Goal: Task Accomplishment & Management: Manage account settings

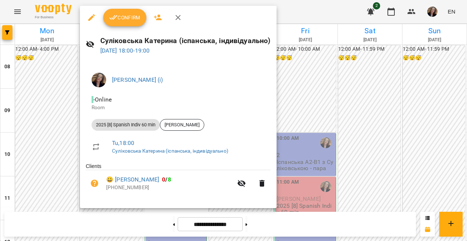
click at [123, 16] on span "Confirm" at bounding box center [124, 17] width 31 height 9
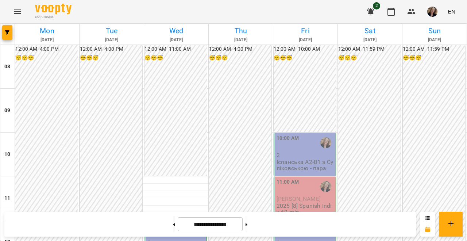
scroll to position [359, 0]
